Goal: Information Seeking & Learning: Learn about a topic

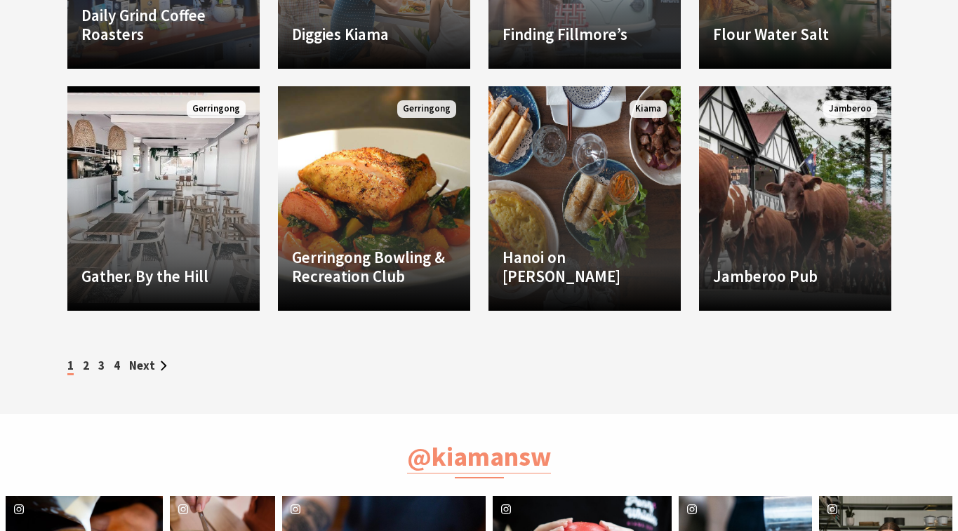
scroll to position [1069, 0]
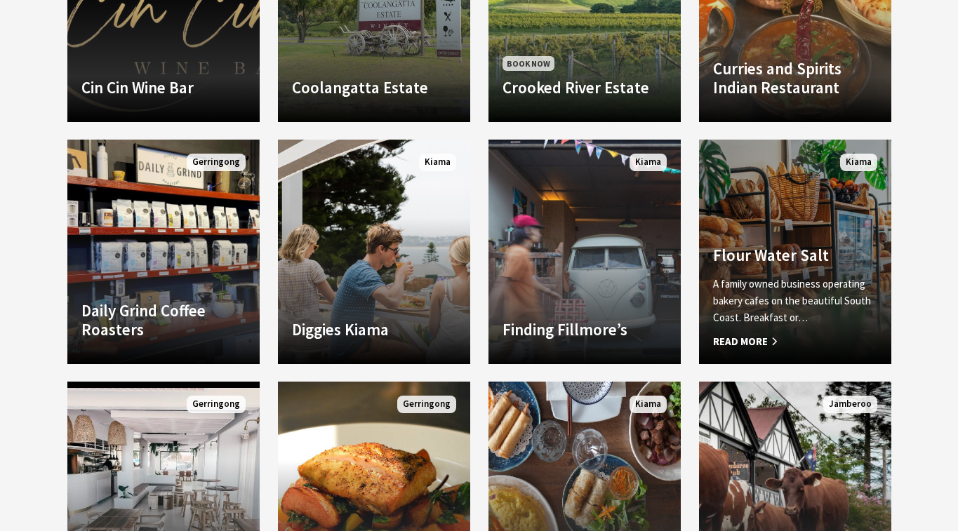
click at [795, 230] on link "Another Image Used Flour Water Salt A family owned business operating bakery ca…" at bounding box center [795, 252] width 192 height 225
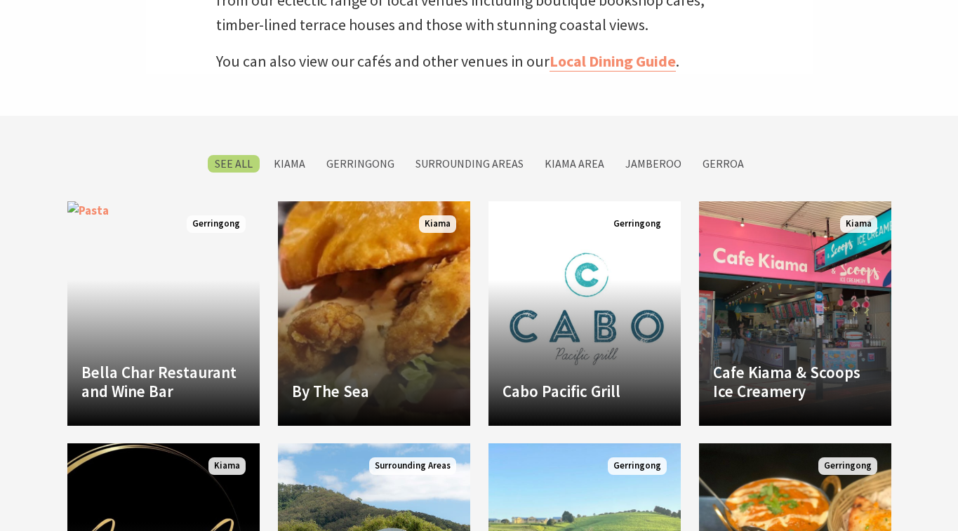
scroll to position [469, 0]
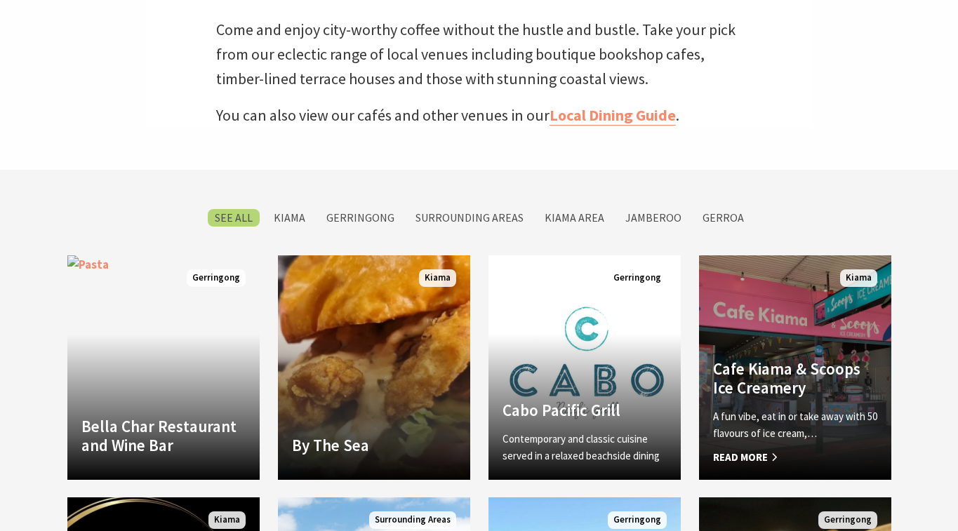
click at [827, 353] on link "Cafe Kiama & Scoops Ice Creamery A fun vibe, eat in or take away with 50 flavou…" at bounding box center [795, 367] width 192 height 225
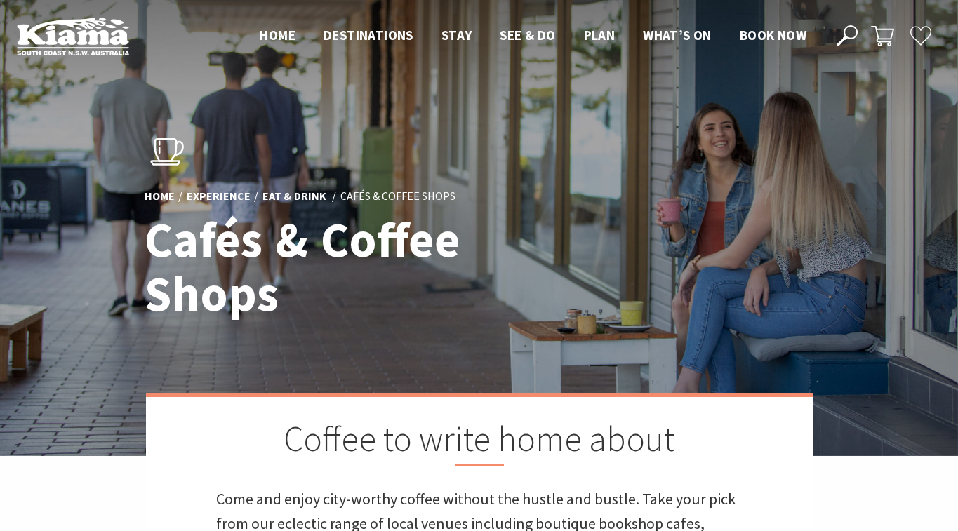
scroll to position [0, 0]
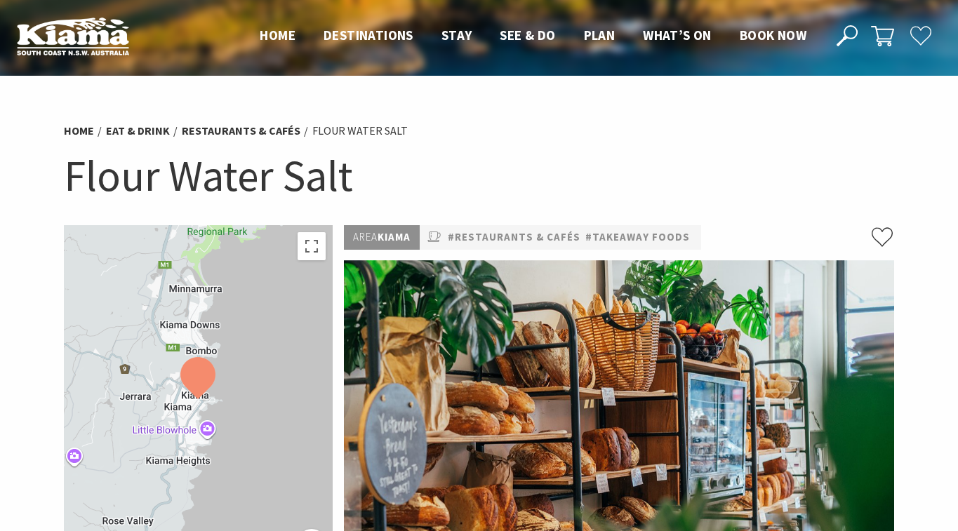
scroll to position [26, 0]
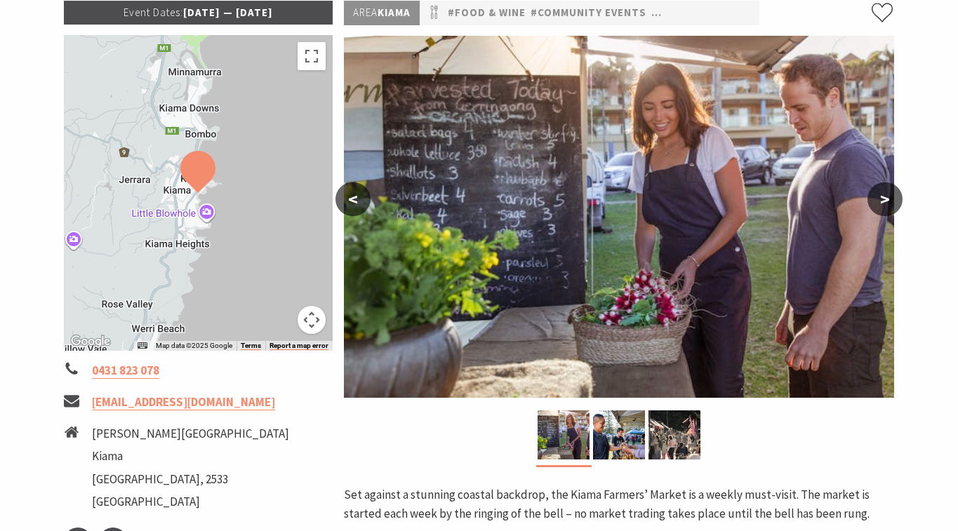
scroll to position [230, 0]
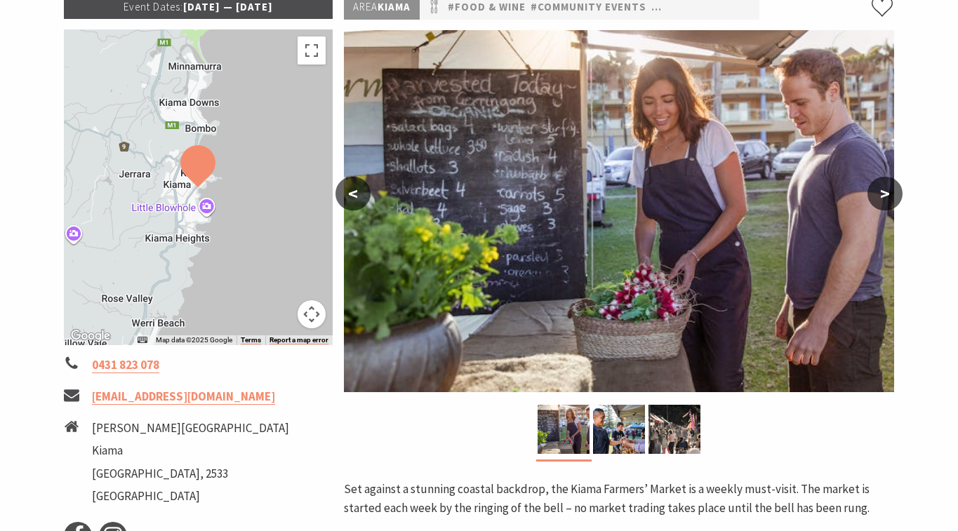
click at [886, 195] on button ">" at bounding box center [884, 194] width 35 height 34
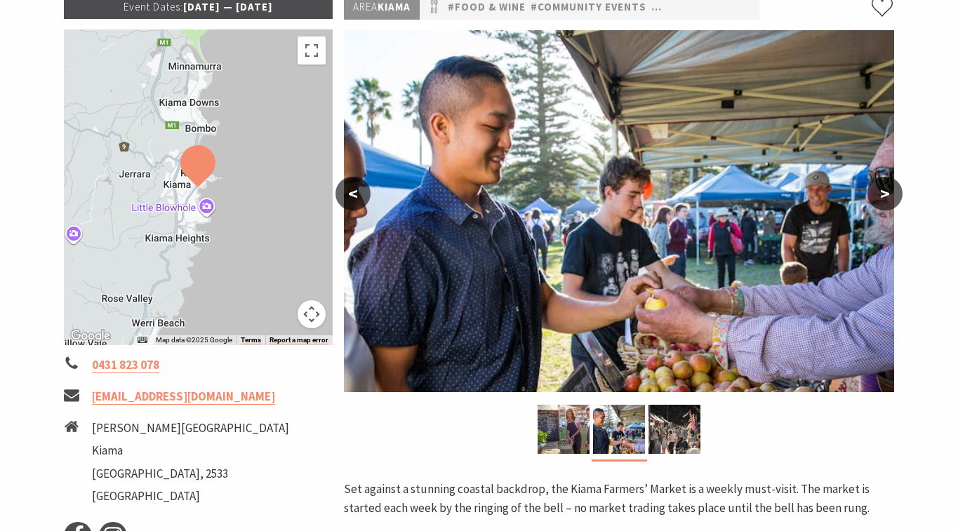
click at [886, 195] on button ">" at bounding box center [884, 194] width 35 height 34
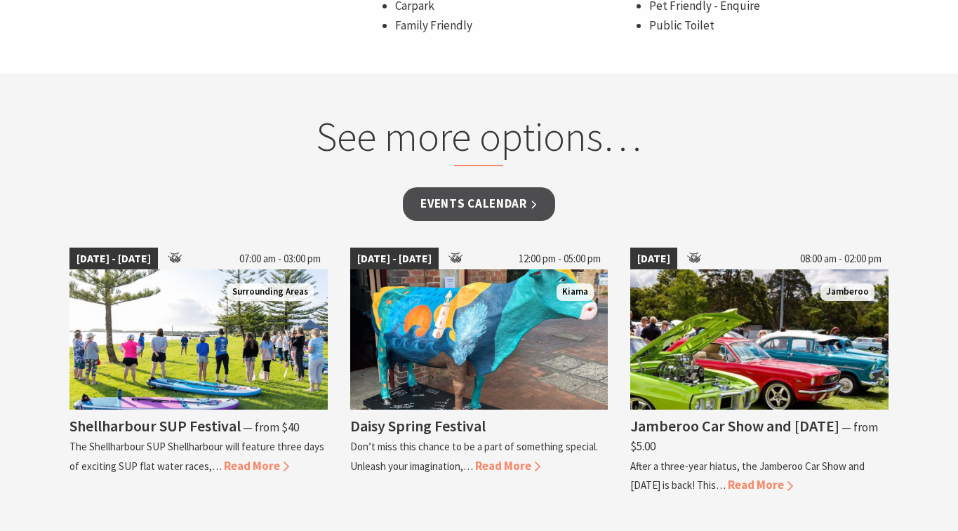
scroll to position [1100, 0]
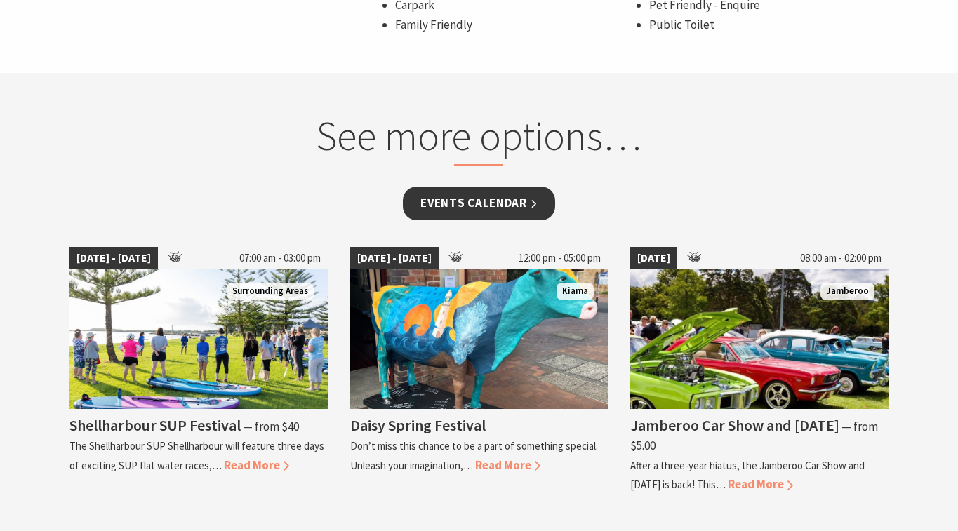
click at [519, 206] on link "Events Calendar" at bounding box center [479, 203] width 152 height 33
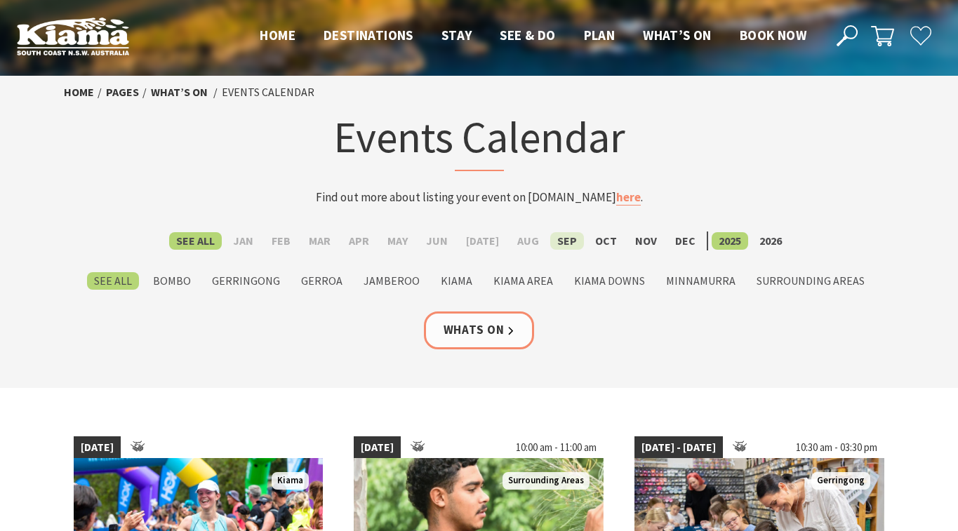
click at [555, 240] on label "Sep" at bounding box center [567, 241] width 34 height 18
click at [0, 0] on input "Sep" at bounding box center [0, 0] width 0 height 0
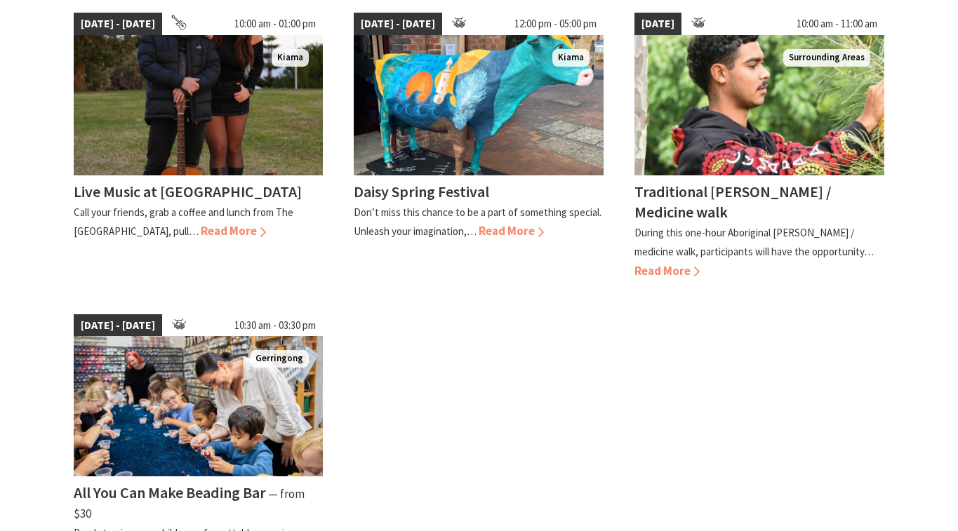
scroll to position [740, 0]
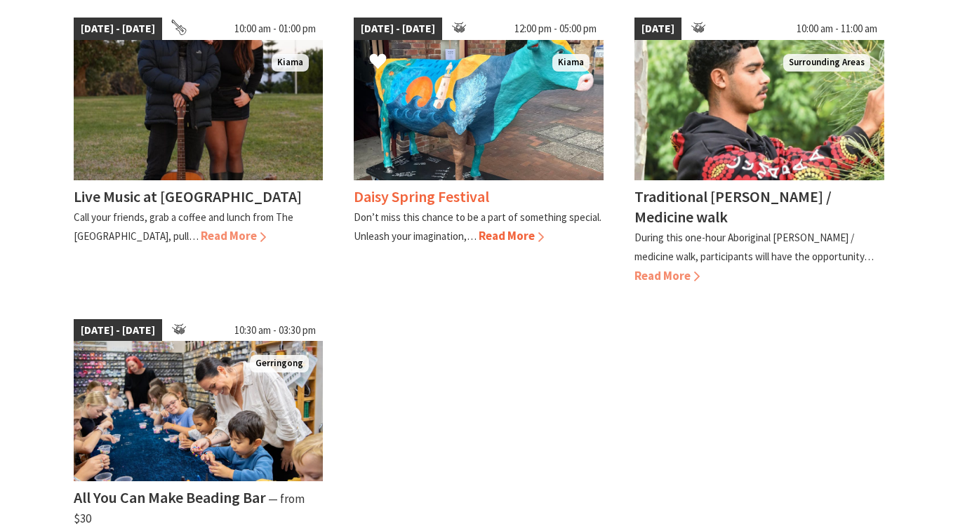
click at [510, 230] on span "Read More" at bounding box center [511, 235] width 65 height 15
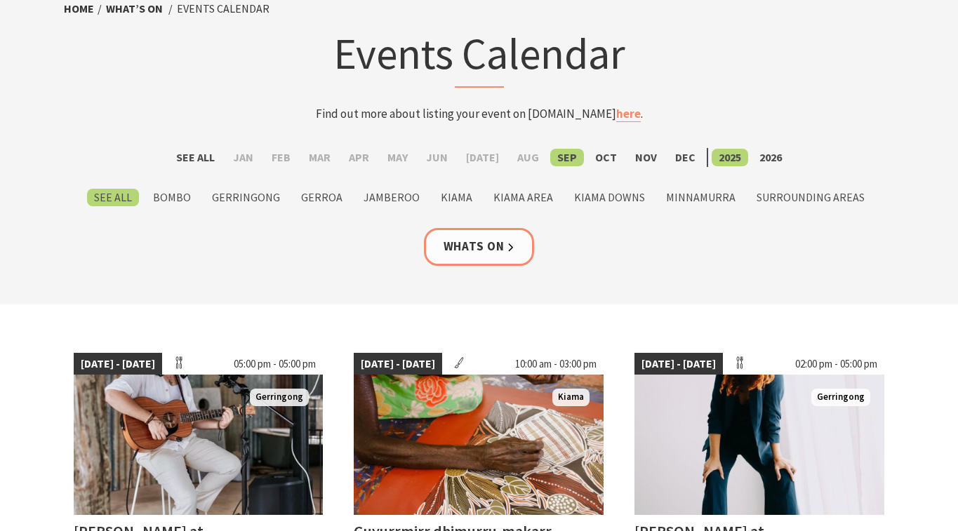
scroll to position [78, 0]
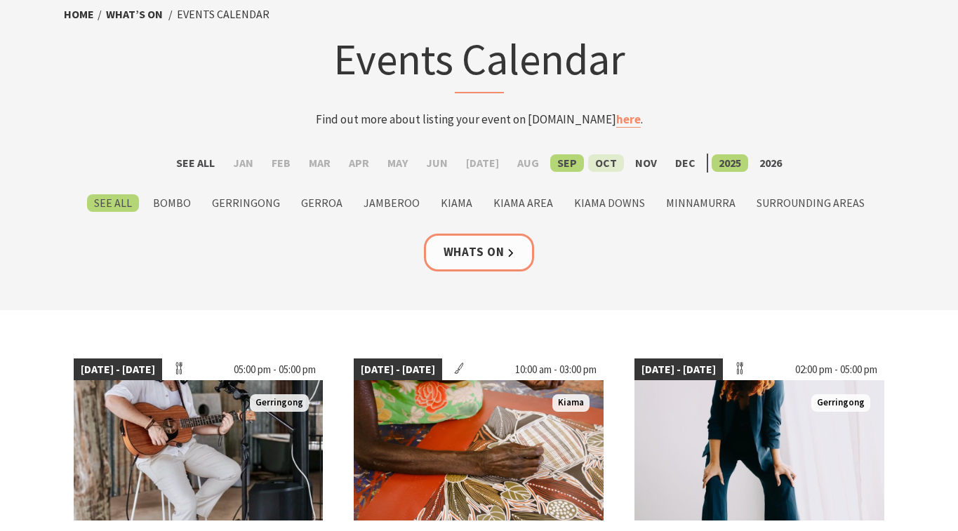
click at [594, 161] on label "Oct" at bounding box center [606, 163] width 36 height 18
click at [0, 0] on input "Oct" at bounding box center [0, 0] width 0 height 0
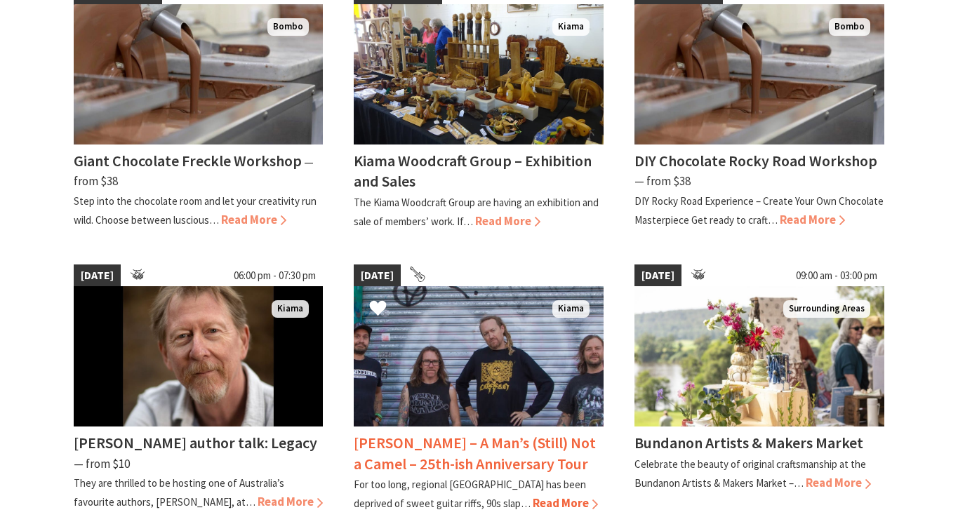
scroll to position [454, 0]
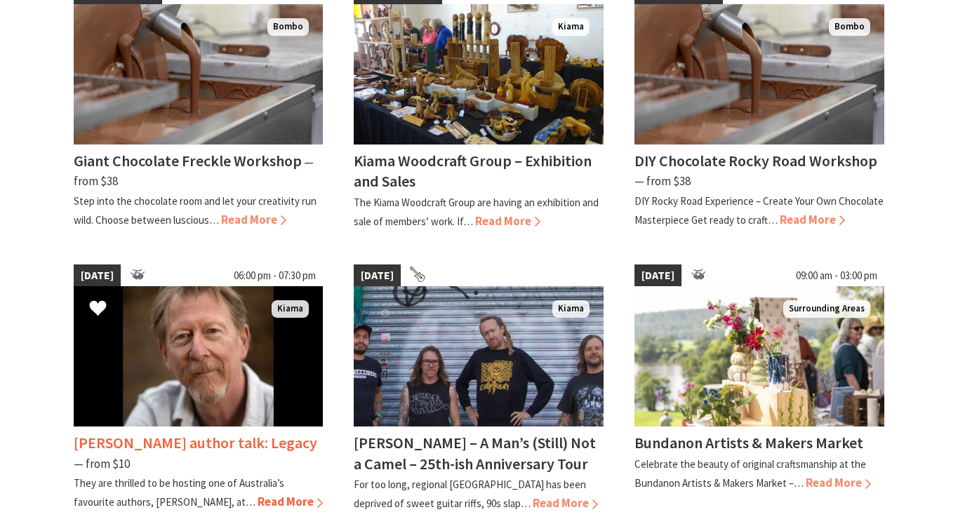
click at [258, 495] on span "Read More" at bounding box center [290, 501] width 65 height 15
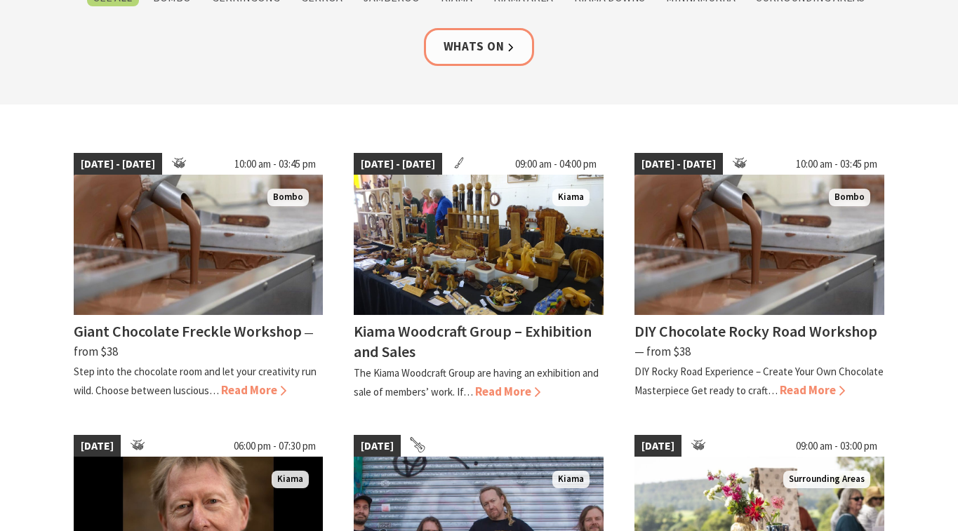
scroll to position [278, 0]
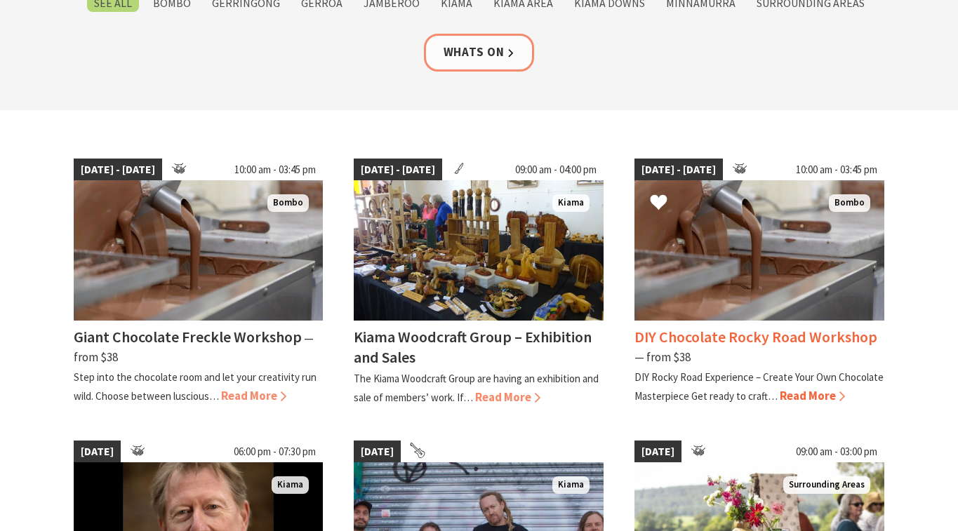
click at [691, 333] on h4 "DIY Chocolate Rocky Road Workshop" at bounding box center [755, 337] width 243 height 20
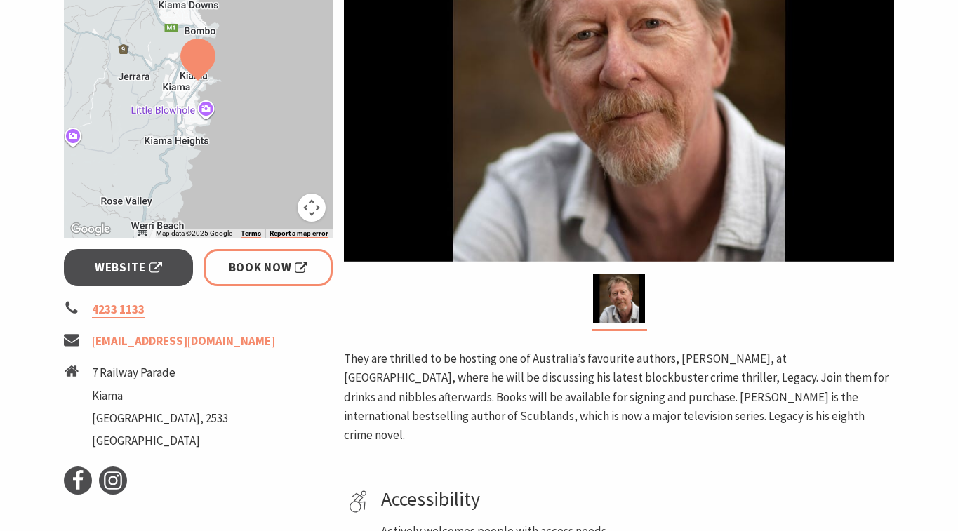
scroll to position [361, 0]
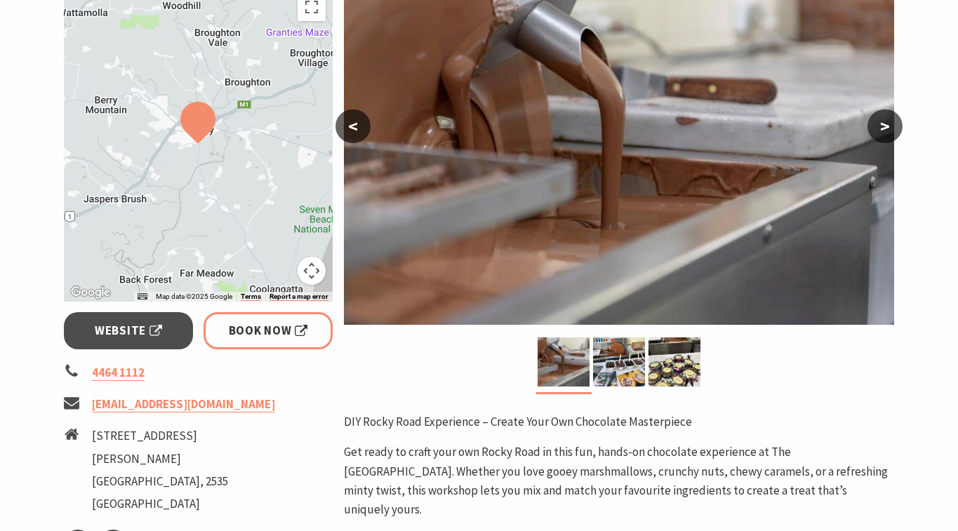
scroll to position [300, 0]
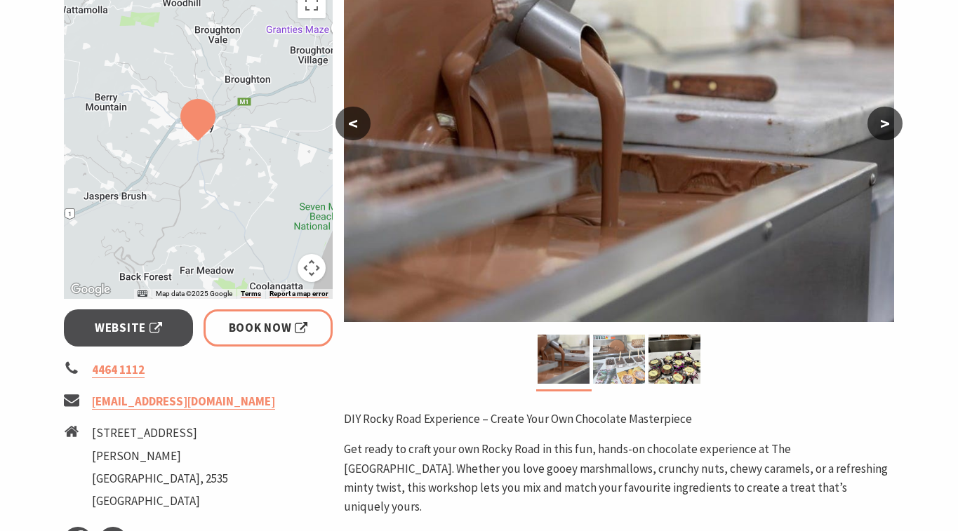
click at [627, 372] on img at bounding box center [619, 359] width 52 height 49
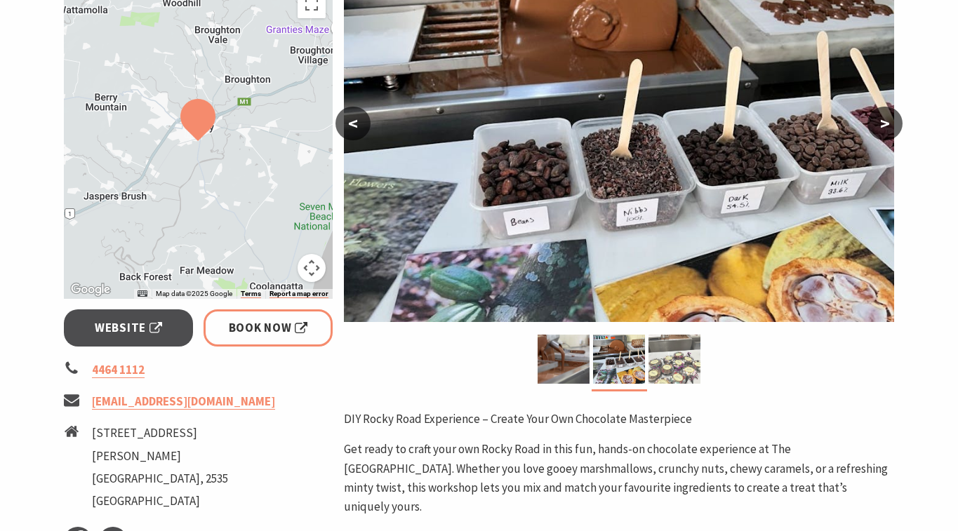
click at [669, 366] on img at bounding box center [674, 359] width 52 height 49
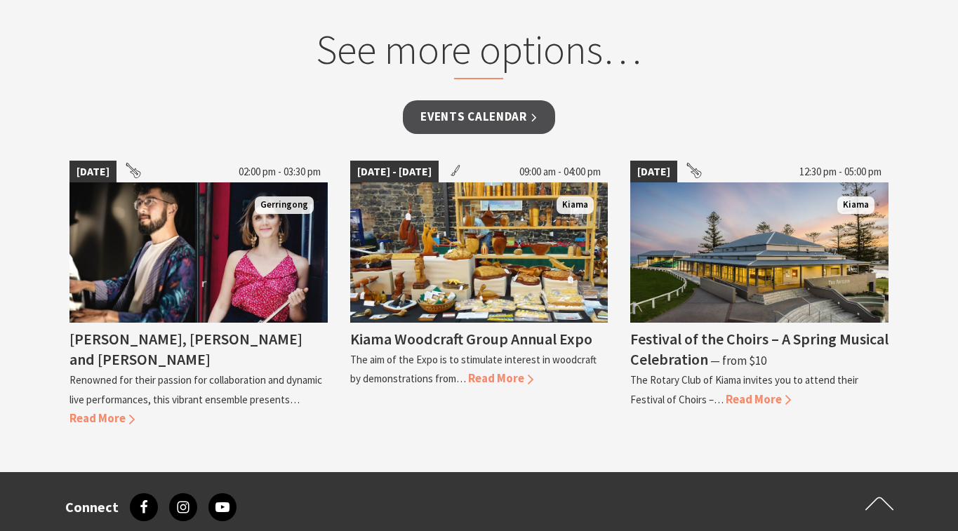
scroll to position [1305, 0]
